Goal: Task Accomplishment & Management: Complete application form

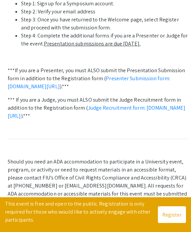
scroll to position [310, 0]
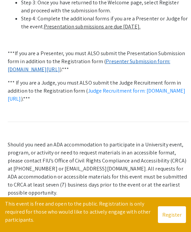
click at [116, 73] on link "Presenter Submission form: symposium.foragerone.com/lssfsymposium2025/submission" at bounding box center [89, 65] width 163 height 15
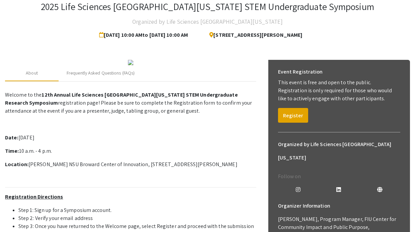
scroll to position [0, 0]
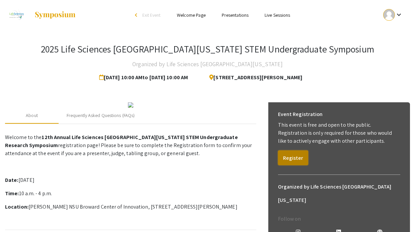
click at [191, 161] on button "Register" at bounding box center [293, 158] width 30 height 15
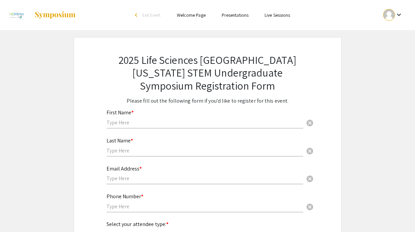
click at [191, 120] on input "text" at bounding box center [204, 122] width 196 height 7
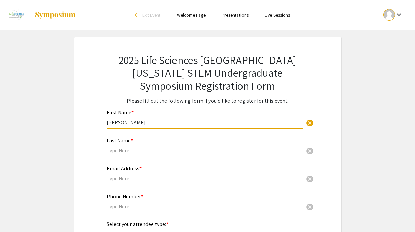
type input "[PERSON_NAME]"
click at [187, 152] on input "text" at bounding box center [204, 150] width 196 height 7
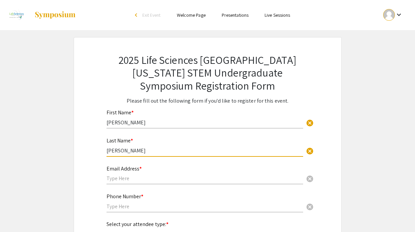
type input "Steffensmeier"
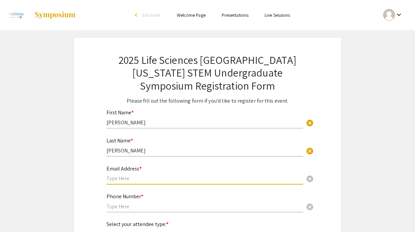
click at [167, 179] on input "text" at bounding box center [204, 178] width 196 height 7
type input "sophiasteffy7@gmail.com"
click at [134, 208] on input "text" at bounding box center [204, 206] width 196 height 7
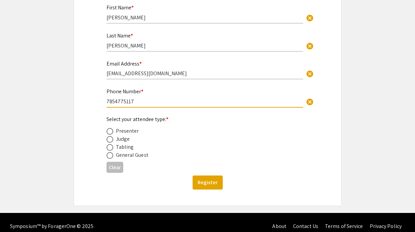
scroll to position [113, 0]
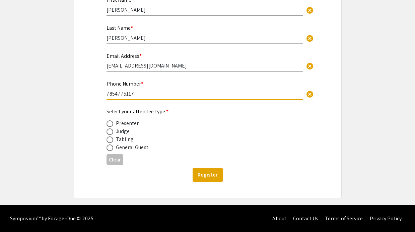
type input "7854775117"
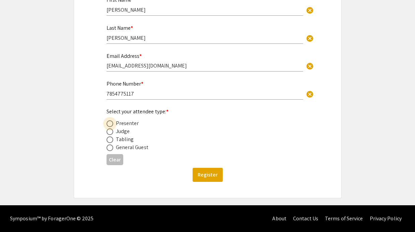
click at [110, 125] on span at bounding box center [109, 123] width 7 height 7
click at [110, 125] on input "radio" at bounding box center [109, 123] width 7 height 7
radio input "true"
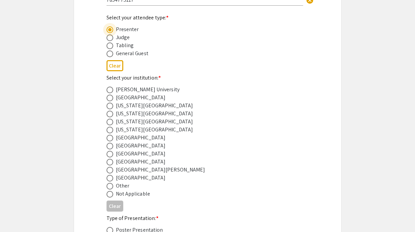
scroll to position [211, 0]
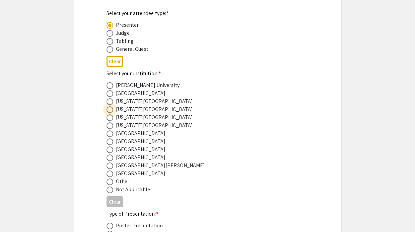
click at [110, 109] on span at bounding box center [109, 109] width 7 height 7
click at [110, 109] on input "radio" at bounding box center [109, 109] width 7 height 7
radio input "true"
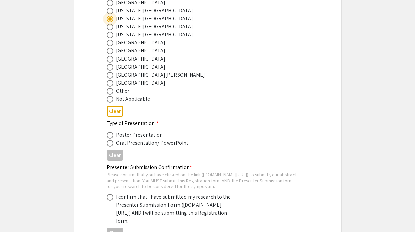
scroll to position [353, 0]
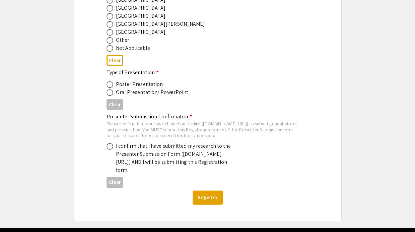
click at [109, 87] on span at bounding box center [109, 84] width 7 height 7
click at [109, 87] on input "radio" at bounding box center [109, 84] width 7 height 7
radio input "true"
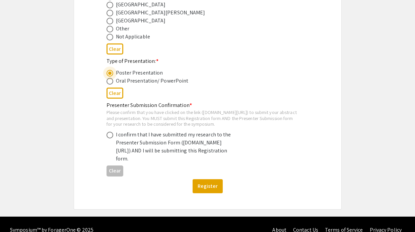
scroll to position [373, 0]
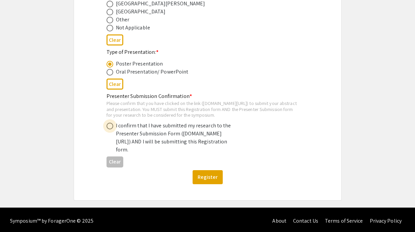
click at [107, 130] on span at bounding box center [109, 126] width 7 height 7
click at [107, 130] on input "radio" at bounding box center [109, 126] width 7 height 7
radio input "true"
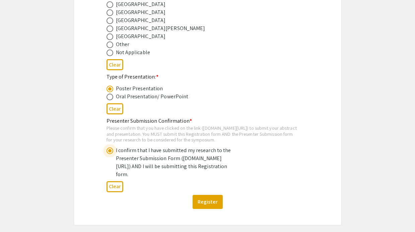
scroll to position [391, 0]
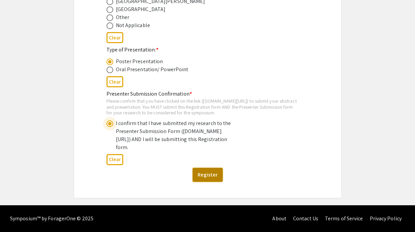
click at [191, 175] on button "Register" at bounding box center [207, 175] width 30 height 14
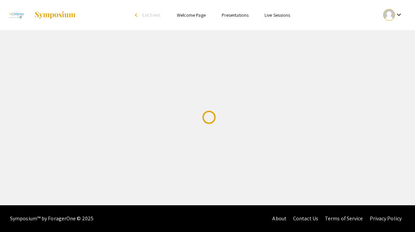
scroll to position [0, 0]
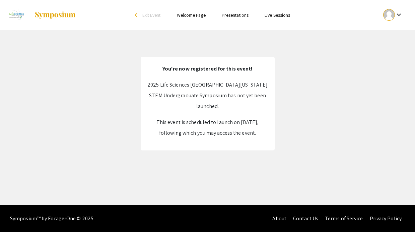
click at [188, 16] on link "Welcome Page" at bounding box center [191, 15] width 29 height 6
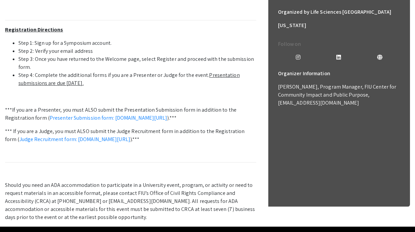
scroll to position [215, 0]
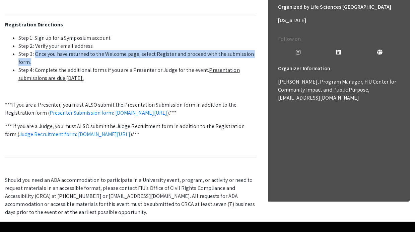
drag, startPoint x: 36, startPoint y: 54, endPoint x: 36, endPoint y: 60, distance: 6.0
click at [36, 60] on li "Step 3: Once you have returned to the Welcome page, select Register and proceed…" at bounding box center [137, 58] width 238 height 16
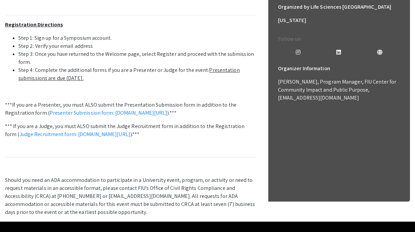
click at [38, 72] on li "Step 4: Complete the additional forms if you are a Presenter or Judge for the e…" at bounding box center [137, 74] width 238 height 16
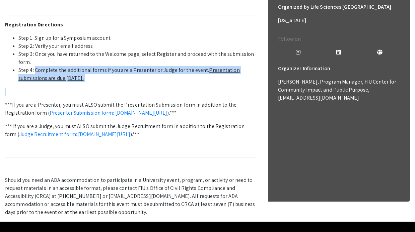
drag, startPoint x: 36, startPoint y: 70, endPoint x: 141, endPoint y: 82, distance: 105.5
click at [141, 82] on p "Welcome to the 12th Annual Life Sciences South Florida STEM Undergraduate Resea…" at bounding box center [130, 66] width 251 height 301
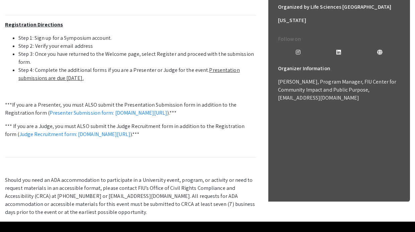
click at [191, 70] on u "Presentation submissions are due October 8th." at bounding box center [128, 74] width 221 height 15
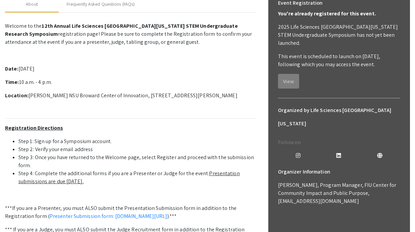
scroll to position [0, 0]
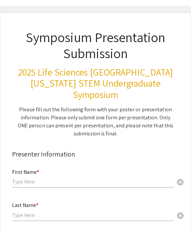
scroll to position [65, 0]
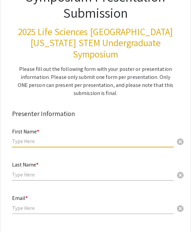
click at [85, 138] on input "text" at bounding box center [93, 141] width 162 height 7
type input "Sophia"
click at [72, 171] on input "text" at bounding box center [93, 174] width 162 height 7
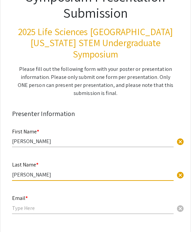
type input "Steffensmeier"
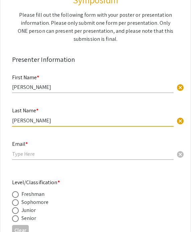
scroll to position [142, 0]
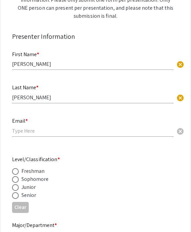
click at [99, 126] on div "Email * cancel" at bounding box center [93, 127] width 162 height 32
click at [95, 127] on input "email" at bounding box center [93, 130] width 162 height 7
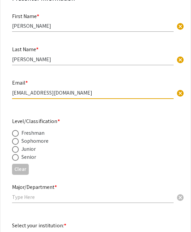
scroll to position [183, 0]
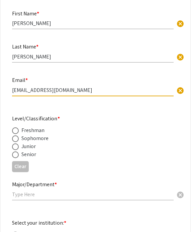
type input "sophiasteffy7@gmail.com"
click at [16, 144] on span at bounding box center [15, 147] width 7 height 7
click at [16, 144] on input "radio" at bounding box center [15, 147] width 7 height 7
radio input "true"
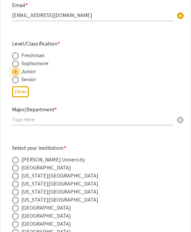
scroll to position [261, 0]
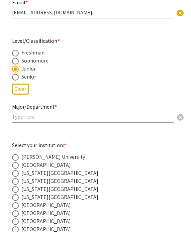
click at [34, 113] on input "text" at bounding box center [93, 116] width 162 height 7
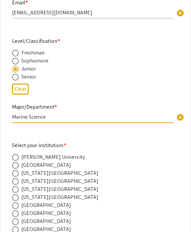
type input "Marine Science"
click at [50, 115] on div "Major/Department * Marine Science cancel" at bounding box center [93, 113] width 162 height 32
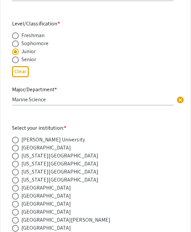
scroll to position [321, 0]
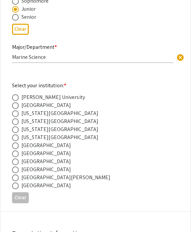
click at [16, 118] on span at bounding box center [15, 121] width 7 height 7
click at [16, 118] on input "radio" at bounding box center [15, 121] width 7 height 7
radio input "true"
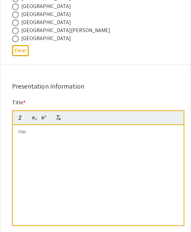
scroll to position [469, 0]
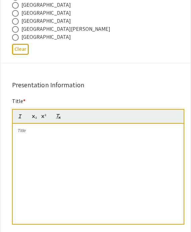
click at [80, 128] on p at bounding box center [98, 131] width 161 height 6
click at [89, 171] on div "To enrich screen reader interactions, please activate Accessibility in Grammarl…" at bounding box center [98, 174] width 171 height 100
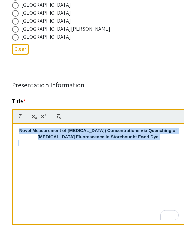
drag, startPoint x: 162, startPoint y: 132, endPoint x: 4, endPoint y: 102, distance: 160.1
click at [4, 102] on div "Symposium Presentation Submission 2025 Life Sciences South Florida STEM Undergr…" at bounding box center [95, 181] width 191 height 1227
click at [28, 128] on p "Novel Measurement of Iron (III) Concentrations via Quenching of Phycocyanin Flu…" at bounding box center [98, 134] width 161 height 12
drag, startPoint x: 163, startPoint y: 135, endPoint x: 28, endPoint y: 120, distance: 135.6
click at [28, 124] on div "Novel Measurement of Iron (III) Concentrations via Quenching of Phycocyanin Flu…" at bounding box center [98, 174] width 171 height 100
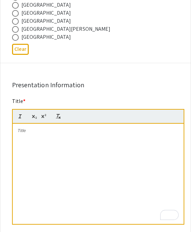
scroll to position [0, 0]
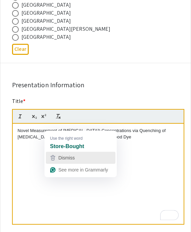
click at [59, 156] on span "Dismiss" at bounding box center [66, 157] width 16 height 5
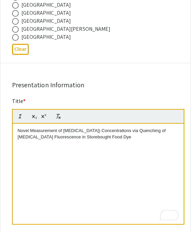
click at [105, 129] on p "Novel Measurement of Iron (III) Concentrations via Quenching of Phycocyanin Flu…" at bounding box center [98, 134] width 161 height 12
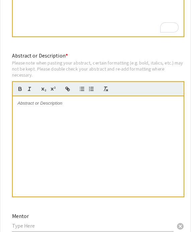
scroll to position [658, 0]
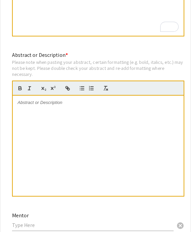
click at [91, 100] on div at bounding box center [98, 146] width 171 height 100
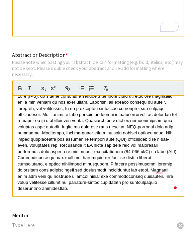
scroll to position [0, 0]
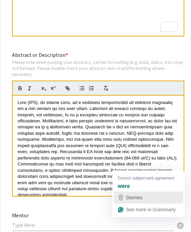
click at [147, 194] on div "Dismiss" at bounding box center [149, 198] width 64 height 10
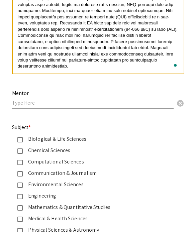
scroll to position [785, 0]
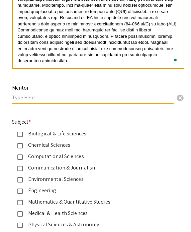
click at [115, 94] on input "text" at bounding box center [93, 97] width 162 height 7
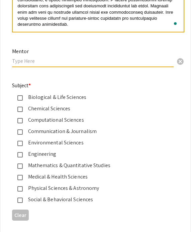
scroll to position [824, 0]
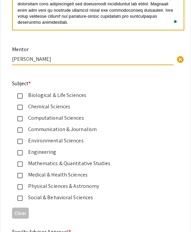
type input "Barry Rosen"
click at [91, 40] on div "Mentor Barry Rosen cancel" at bounding box center [93, 52] width 162 height 25
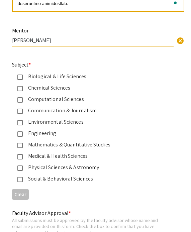
scroll to position [850, 0]
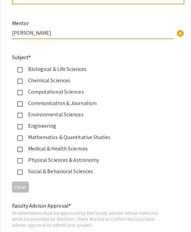
click at [20, 113] on mat-pseudo-checkbox at bounding box center [19, 115] width 5 height 5
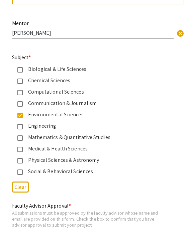
click at [20, 79] on mat-pseudo-checkbox at bounding box center [19, 81] width 5 height 5
click at [19, 113] on mat-pseudo-checkbox at bounding box center [19, 115] width 5 height 5
click at [68, 185] on div "Clear" at bounding box center [95, 187] width 167 height 16
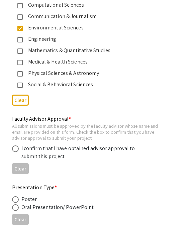
scroll to position [954, 0]
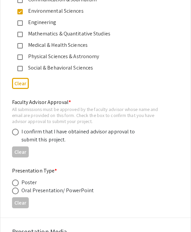
click at [16, 129] on span at bounding box center [15, 132] width 7 height 7
click at [16, 129] on input "radio" at bounding box center [15, 132] width 7 height 7
radio input "true"
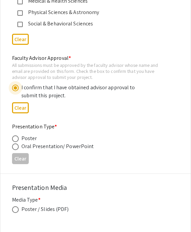
click at [14, 136] on span at bounding box center [15, 139] width 7 height 7
click at [14, 136] on input "radio" at bounding box center [15, 139] width 7 height 7
radio input "true"
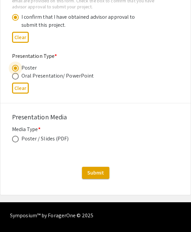
scroll to position [1083, 0]
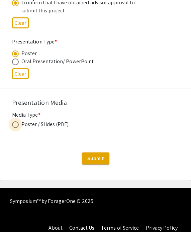
click at [18, 121] on span at bounding box center [15, 124] width 7 height 7
click at [18, 121] on input "radio" at bounding box center [15, 124] width 7 height 7
radio input "true"
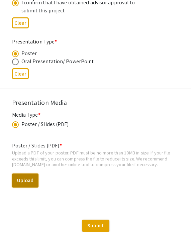
click at [26, 174] on button "Upload" at bounding box center [25, 181] width 26 height 14
click at [31, 176] on button "Upload" at bounding box center [25, 181] width 26 height 14
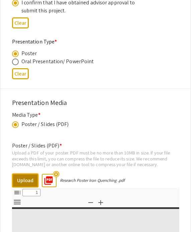
select select "custom"
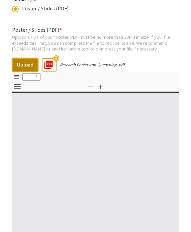
type input "0"
select select "custom"
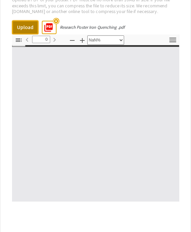
type input "1"
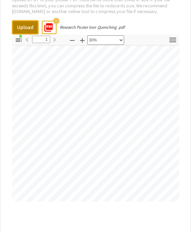
select select "custom"
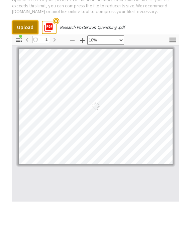
scroll to position [0, 0]
click at [56, 18] on mat-icon "highlight_off" at bounding box center [56, 21] width 6 height 6
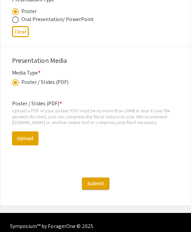
scroll to position [1123, 0]
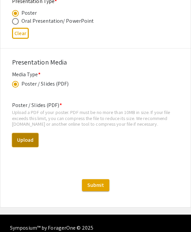
click at [34, 133] on button "Upload" at bounding box center [25, 140] width 26 height 14
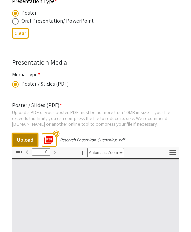
select select "custom"
type input "1"
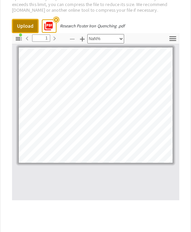
scroll to position [69, 63]
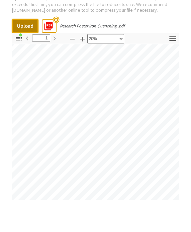
select select "custom"
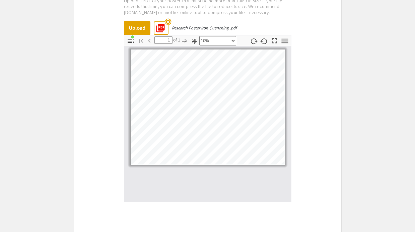
scroll to position [1216, 0]
click at [168, 22] on mat-icon "highlight_off" at bounding box center [168, 21] width 6 height 6
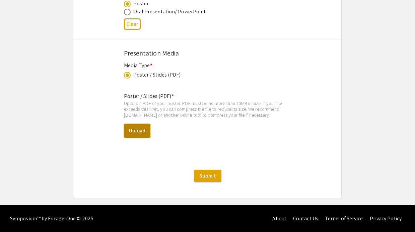
click at [146, 134] on button "Upload" at bounding box center [137, 131] width 26 height 14
select select "custom"
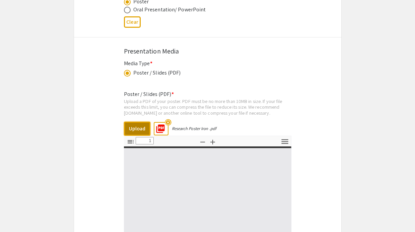
type input "0"
select select "custom"
type input "1"
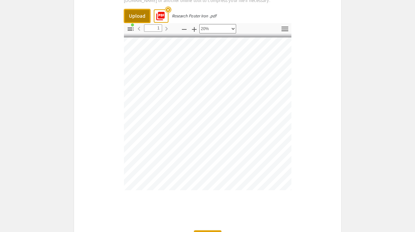
scroll to position [0, 69]
select select "custom"
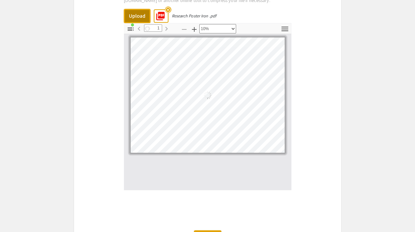
scroll to position [0, 0]
click at [170, 10] on mat-icon "highlight_off" at bounding box center [168, 10] width 6 height 6
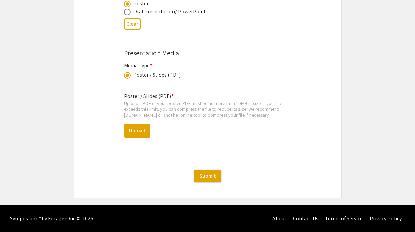
scroll to position [1115, 0]
click at [134, 134] on button "Upload" at bounding box center [137, 131] width 26 height 14
select select "custom"
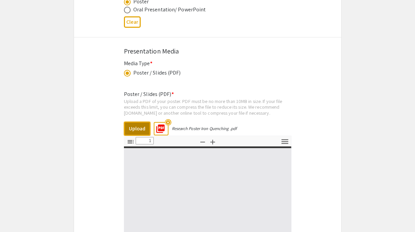
type input "0"
select select "custom"
type input "1"
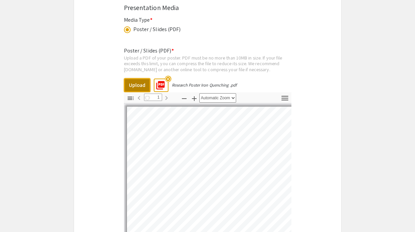
scroll to position [37, 0]
select select "auto"
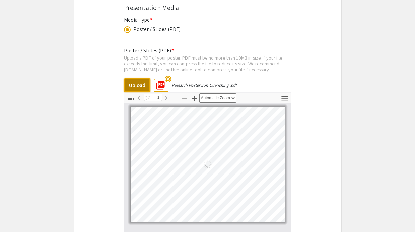
scroll to position [0, 0]
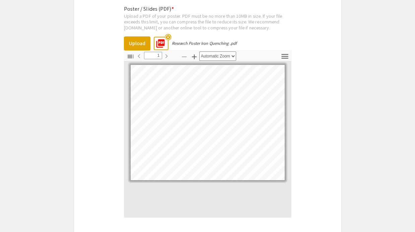
scroll to position [1202, 0]
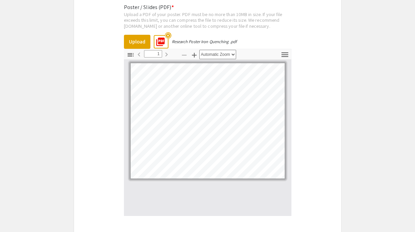
click at [168, 39] on mat-icon "highlight_off" at bounding box center [168, 35] width 6 height 6
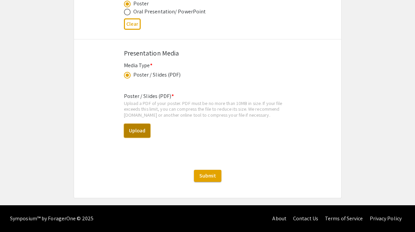
click at [133, 129] on button "Upload" at bounding box center [137, 131] width 26 height 14
select select "custom"
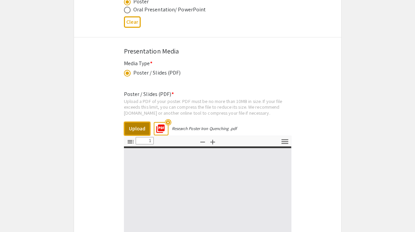
type input "0"
select select "custom"
type input "1"
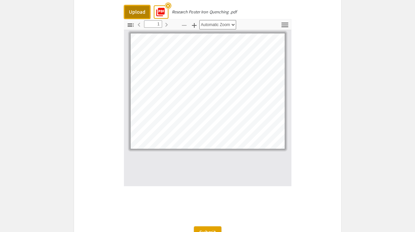
scroll to position [1232, 0]
click at [191, 25] on icon "button" at bounding box center [194, 25] width 8 height 8
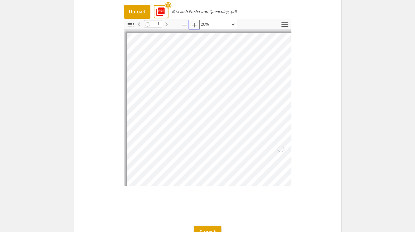
click at [191, 25] on icon "button" at bounding box center [194, 25] width 8 height 8
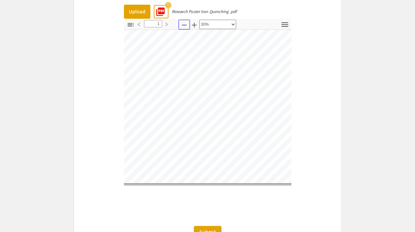
click at [182, 27] on icon "button" at bounding box center [184, 25] width 8 height 8
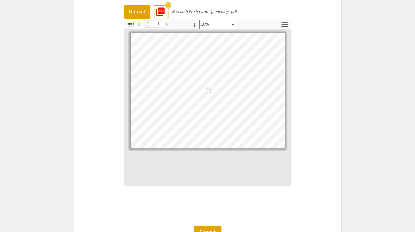
scroll to position [0, 0]
click at [191, 26] on icon "button" at bounding box center [194, 25] width 8 height 8
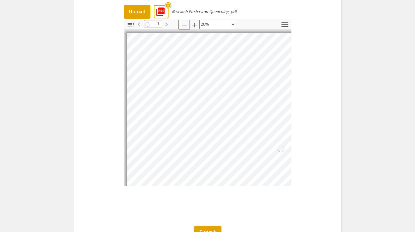
click at [181, 25] on icon "button" at bounding box center [184, 25] width 8 height 8
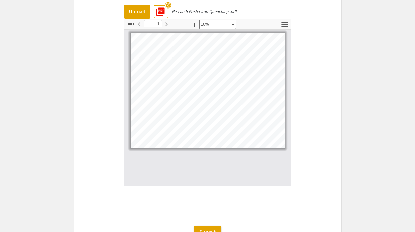
click at [190, 25] on button "Zoom In" at bounding box center [193, 25] width 11 height 10
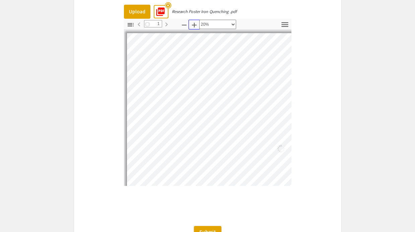
click at [190, 25] on icon "button" at bounding box center [194, 25] width 8 height 8
click at [183, 25] on icon "button" at bounding box center [184, 25] width 8 height 8
select select "custom"
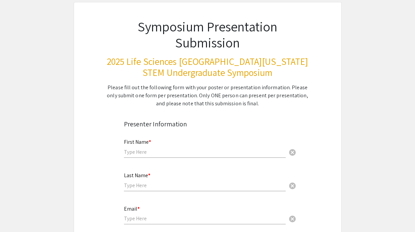
scroll to position [63, 0]
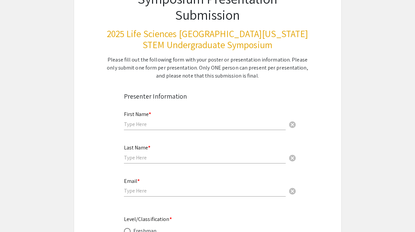
click at [167, 125] on input "text" at bounding box center [205, 124] width 162 height 7
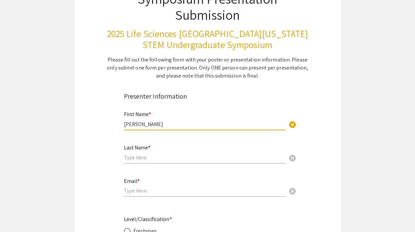
type input "[PERSON_NAME]"
click at [161, 161] on div "Last Name * cancel" at bounding box center [205, 150] width 162 height 25
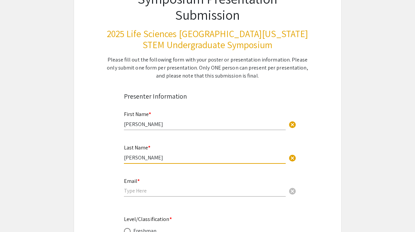
type input "[PERSON_NAME]"
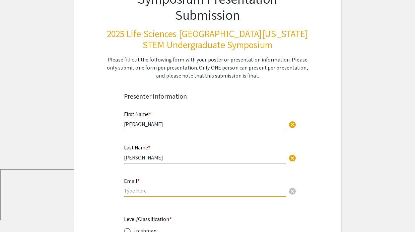
click at [140, 190] on input "email" at bounding box center [205, 190] width 162 height 7
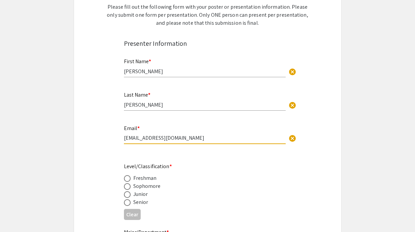
scroll to position [131, 0]
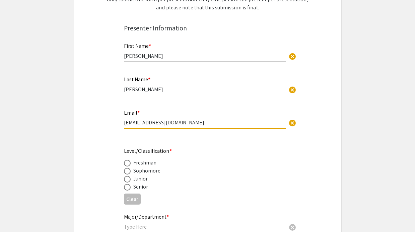
type input "[EMAIL_ADDRESS][DOMAIN_NAME]"
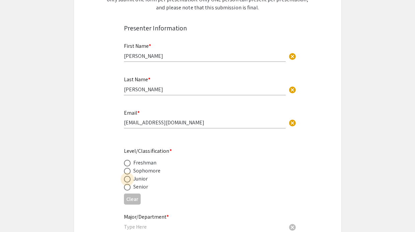
click at [126, 181] on span at bounding box center [127, 179] width 7 height 7
click at [126, 181] on input "radio" at bounding box center [127, 179] width 7 height 7
radio input "true"
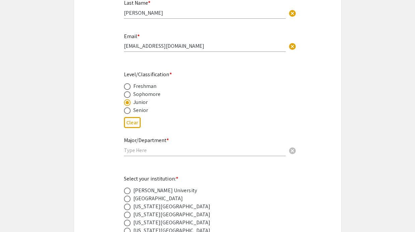
scroll to position [232, 0]
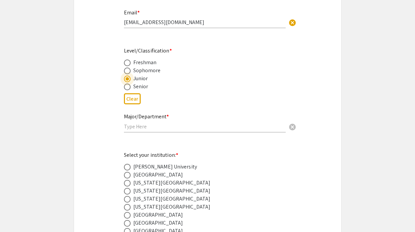
click at [142, 127] on input "text" at bounding box center [205, 126] width 162 height 7
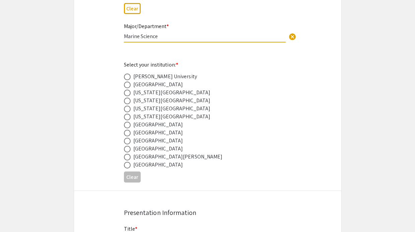
scroll to position [330, 0]
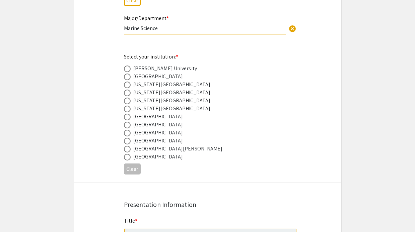
type input "Marine Science"
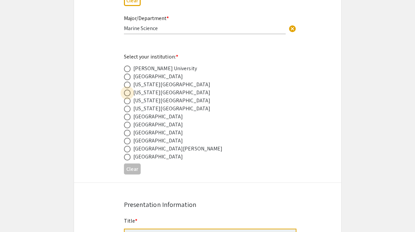
click at [129, 92] on span at bounding box center [127, 93] width 7 height 7
click at [129, 92] on input "radio" at bounding box center [127, 93] width 7 height 7
radio input "true"
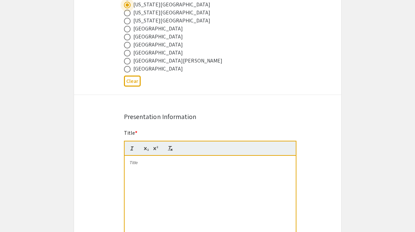
scroll to position [452, 0]
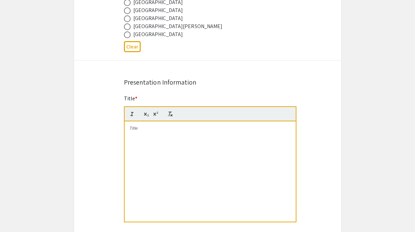
click at [152, 142] on div at bounding box center [209, 171] width 171 height 100
click at [209, 130] on p "To enrich screen reader interactions, please activate Accessibility in Grammarl…" at bounding box center [210, 128] width 161 height 6
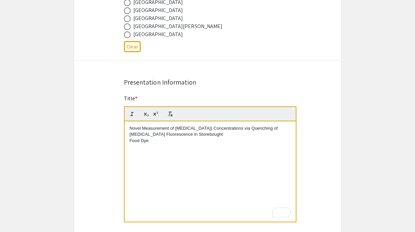
click at [128, 143] on div "Novel Measurement of Iron (III) Concentrations via Quenching of Phycocyanin Flu…" at bounding box center [209, 171] width 171 height 100
click at [173, 138] on p "Novel Measurement of Iron (III) Concentrations via Quenching of Phycocyanin Flu…" at bounding box center [210, 131] width 161 height 12
click at [199, 156] on div "Novel Measurement of [MEDICAL_DATA]) Concentrations via Quenching of [MEDICAL_D…" at bounding box center [209, 171] width 171 height 100
click at [313, 140] on div "Symposium Presentation Submission 2025 Life Sciences South Florida STEM Undergr…" at bounding box center [208, 189] width 268 height 1208
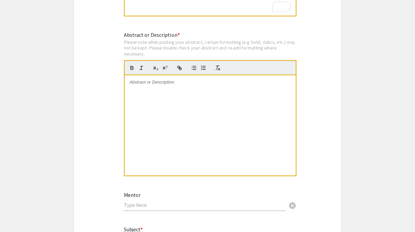
scroll to position [659, 0]
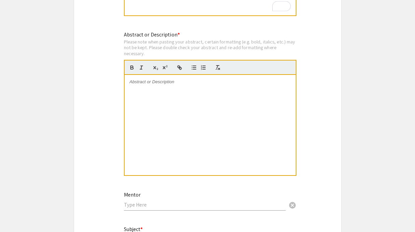
click at [249, 100] on div at bounding box center [209, 125] width 171 height 100
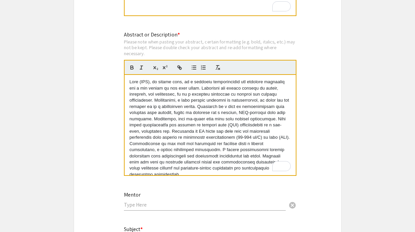
scroll to position [2, 0]
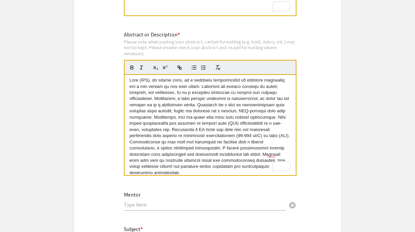
click at [133, 81] on p "To enrich screen reader interactions, please activate Accessibility in Grammarl…" at bounding box center [210, 126] width 161 height 99
click at [295, 138] on div "To enrich screen reader interactions, please activate Accessibility in Grammarl…" at bounding box center [209, 125] width 171 height 100
click at [271, 157] on p "To enrich screen reader interactions, please activate Accessibility in Grammarl…" at bounding box center [210, 126] width 161 height 99
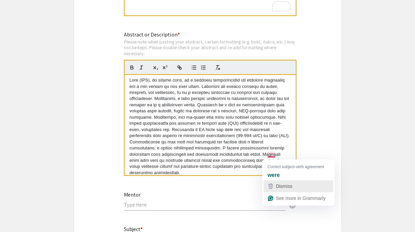
click at [271, 184] on icon "button" at bounding box center [270, 186] width 8 height 8
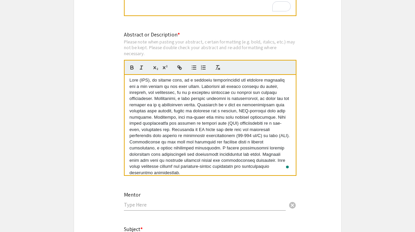
scroll to position [6, 0]
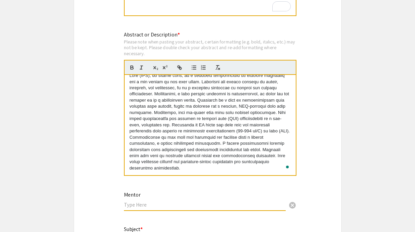
click at [182, 205] on input "text" at bounding box center [205, 204] width 162 height 7
type input "D"
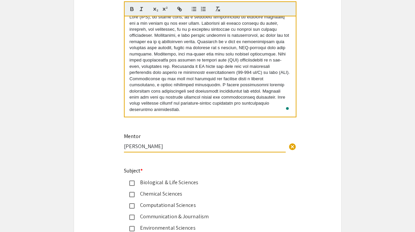
scroll to position [796, 0]
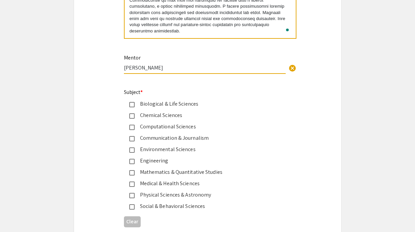
type input "Barry Rosen"
click at [131, 119] on mat-pseudo-checkbox at bounding box center [131, 115] width 5 height 5
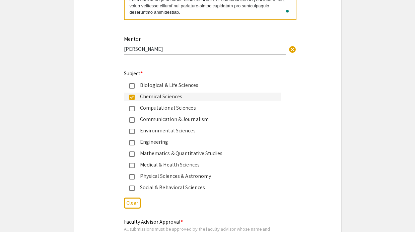
scroll to position [827, 0]
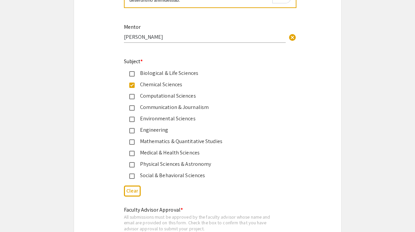
click at [131, 120] on mat-pseudo-checkbox at bounding box center [131, 119] width 5 height 5
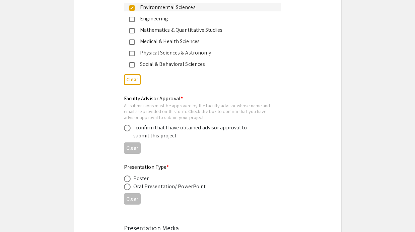
scroll to position [975, 0]
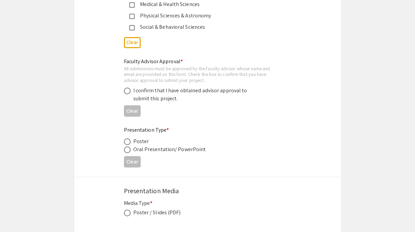
click at [128, 93] on span at bounding box center [127, 91] width 7 height 7
click at [128, 93] on input "radio" at bounding box center [127, 91] width 7 height 7
radio input "true"
click at [128, 142] on span at bounding box center [127, 142] width 7 height 7
click at [128, 142] on input "radio" at bounding box center [127, 142] width 7 height 7
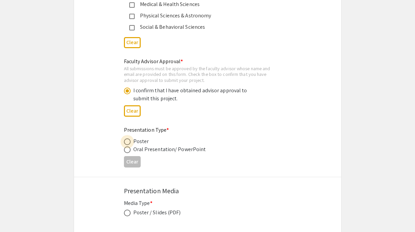
radio input "true"
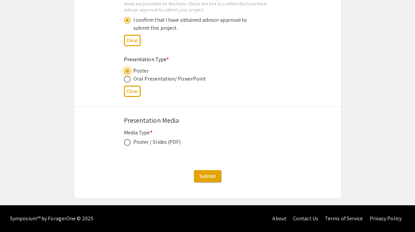
click at [128, 142] on span at bounding box center [127, 142] width 7 height 7
click at [128, 142] on input "radio" at bounding box center [127, 142] width 7 height 7
radio input "true"
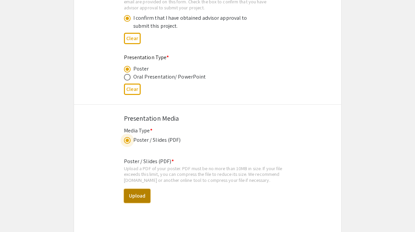
click at [141, 195] on button "Upload" at bounding box center [137, 196] width 26 height 14
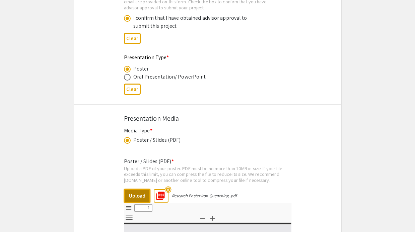
type input "0"
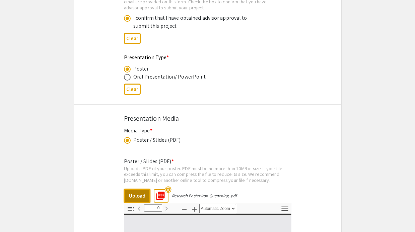
select select "custom"
type input "1"
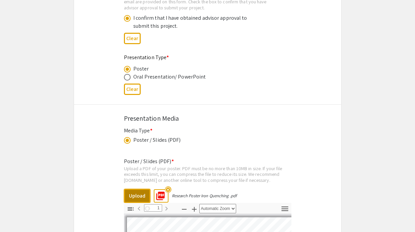
select select "custom"
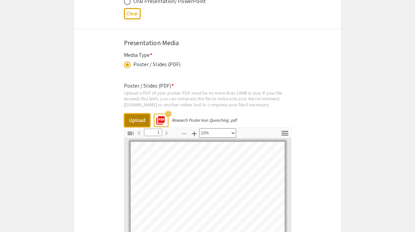
scroll to position [1161, 0]
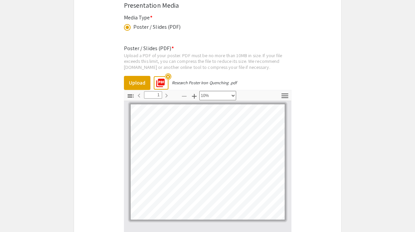
click at [166, 77] on mat-icon "highlight_off" at bounding box center [168, 77] width 6 height 6
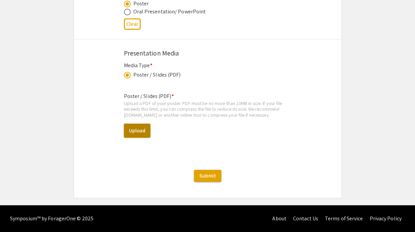
click at [132, 136] on button "Upload" at bounding box center [137, 131] width 26 height 14
select select "custom"
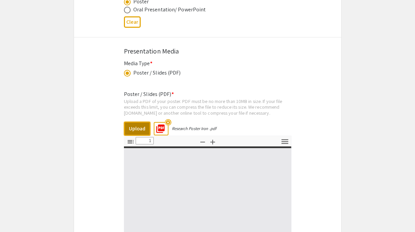
type input "0"
select select "custom"
type input "1"
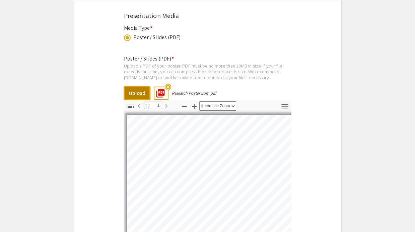
select select "custom"
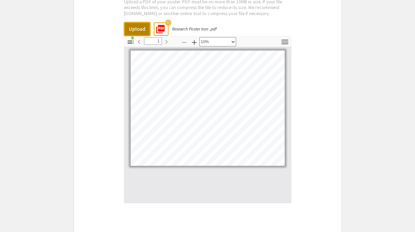
scroll to position [1207, 0]
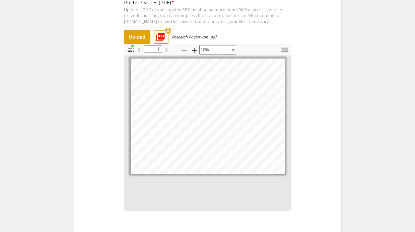
click at [167, 31] on mat-icon "highlight_off" at bounding box center [168, 31] width 6 height 6
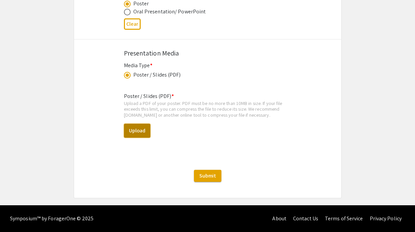
click at [142, 137] on button "Upload" at bounding box center [137, 131] width 26 height 14
click at [131, 125] on button "Upload" at bounding box center [137, 131] width 26 height 14
select select "custom"
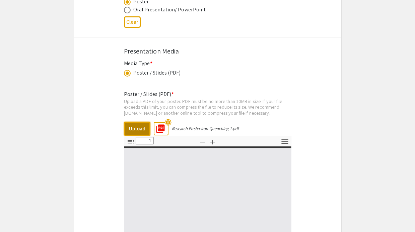
type input "0"
select select "custom"
type input "1"
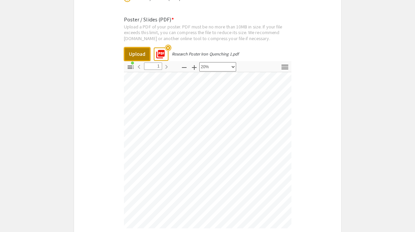
scroll to position [81, 77]
select select "custom"
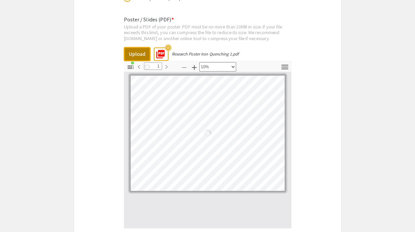
scroll to position [0, 0]
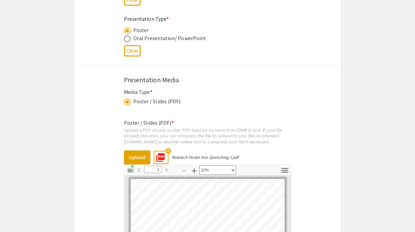
scroll to position [1291, 0]
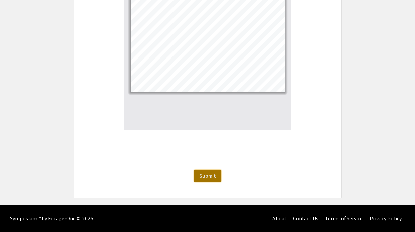
click at [212, 176] on span "Submit" at bounding box center [207, 175] width 17 height 7
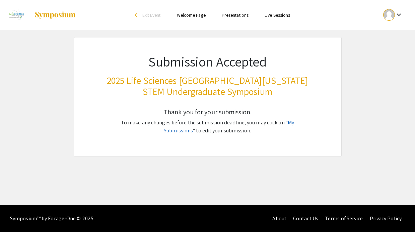
click at [281, 123] on link "My Submissions" at bounding box center [229, 126] width 130 height 15
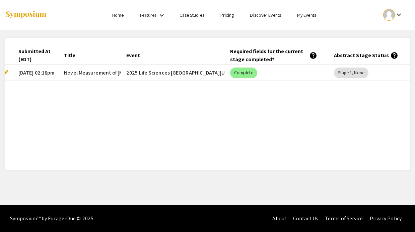
scroll to position [0, 35]
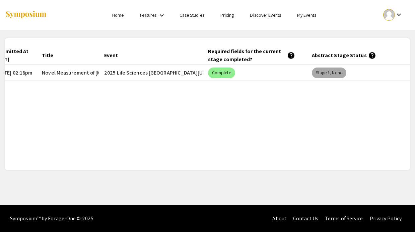
click at [318, 74] on mat-chip "Stage 1, None" at bounding box center [329, 73] width 34 height 11
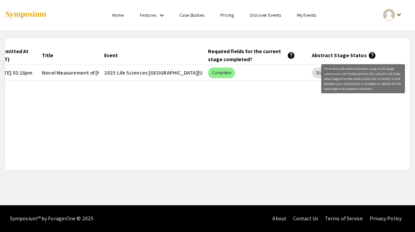
click at [369, 53] on mat-icon "help" at bounding box center [372, 56] width 8 height 8
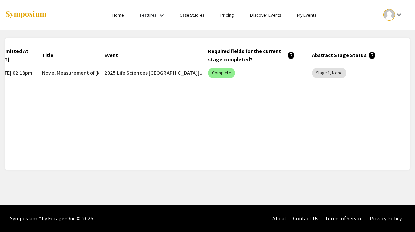
click at [252, 99] on div "Submitted At (EDT) Title Event Required fields for the current stage completed?…" at bounding box center [207, 104] width 405 height 116
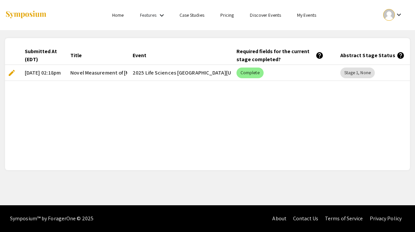
scroll to position [0, 0]
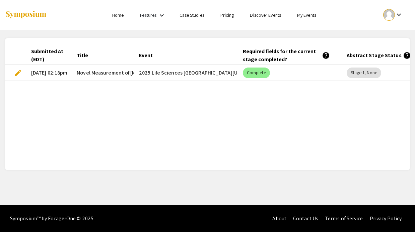
click at [225, 118] on div "Submitted At (EDT) Title Event Required fields for the current stage completed?…" at bounding box center [207, 104] width 405 height 116
